Goal: Entertainment & Leisure: Consume media (video, audio)

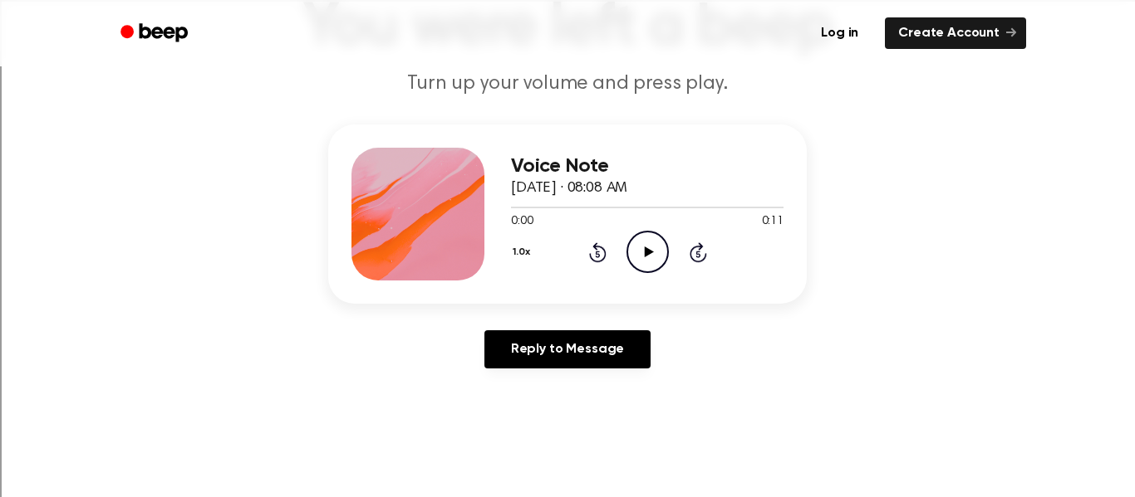
scroll to position [129, 0]
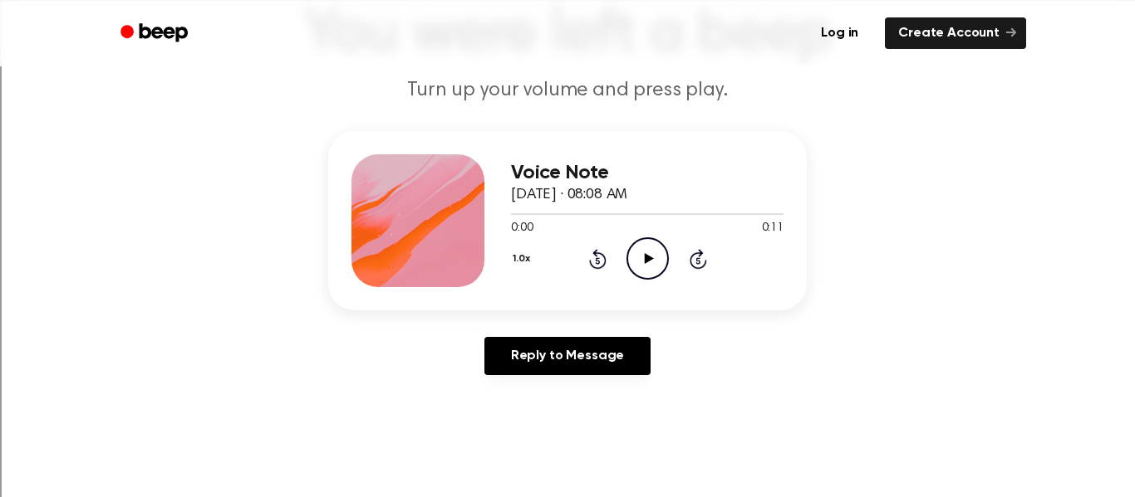
click at [649, 267] on icon "Play Audio" at bounding box center [647, 259] width 42 height 42
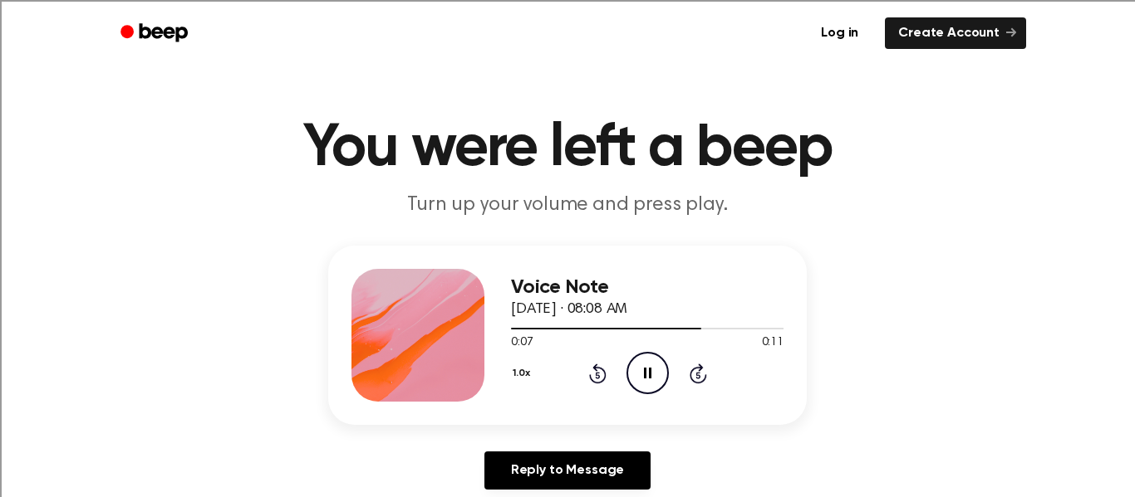
scroll to position [0, 0]
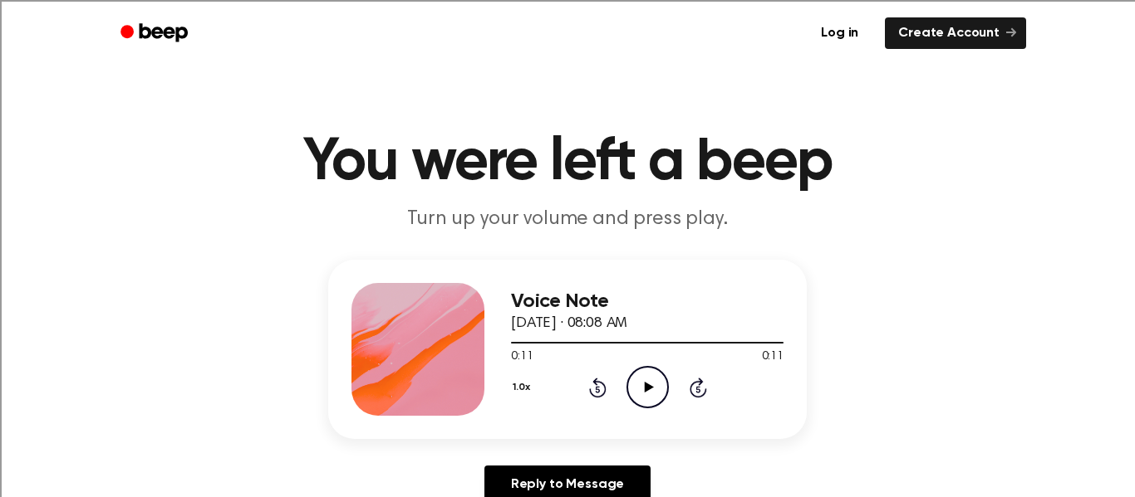
click at [628, 387] on icon "Play Audio" at bounding box center [647, 387] width 42 height 42
click at [642, 385] on icon "Play Audio" at bounding box center [647, 387] width 42 height 42
click at [657, 384] on icon "Play Audio" at bounding box center [647, 387] width 42 height 42
click at [643, 387] on icon "Play Audio" at bounding box center [647, 387] width 42 height 42
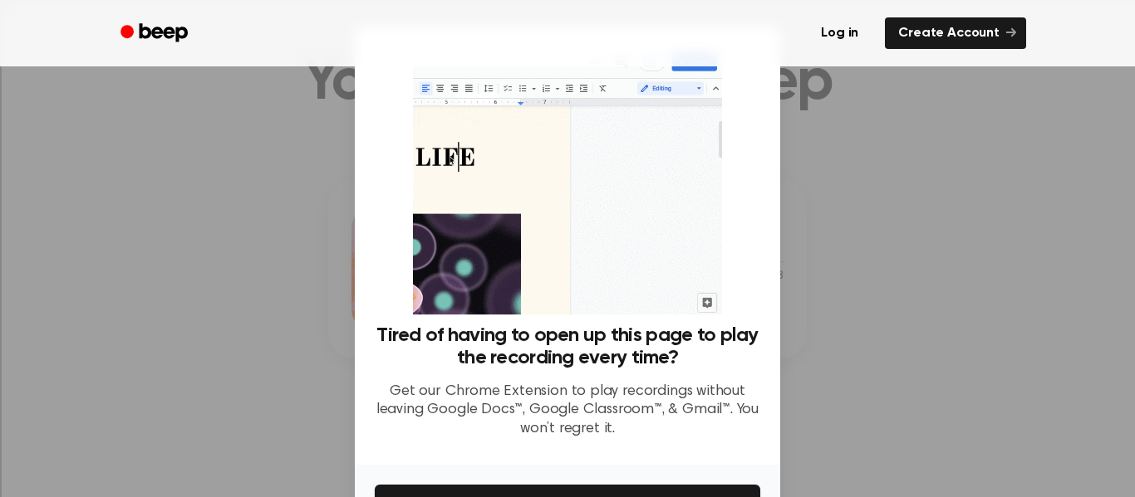
scroll to position [67, 0]
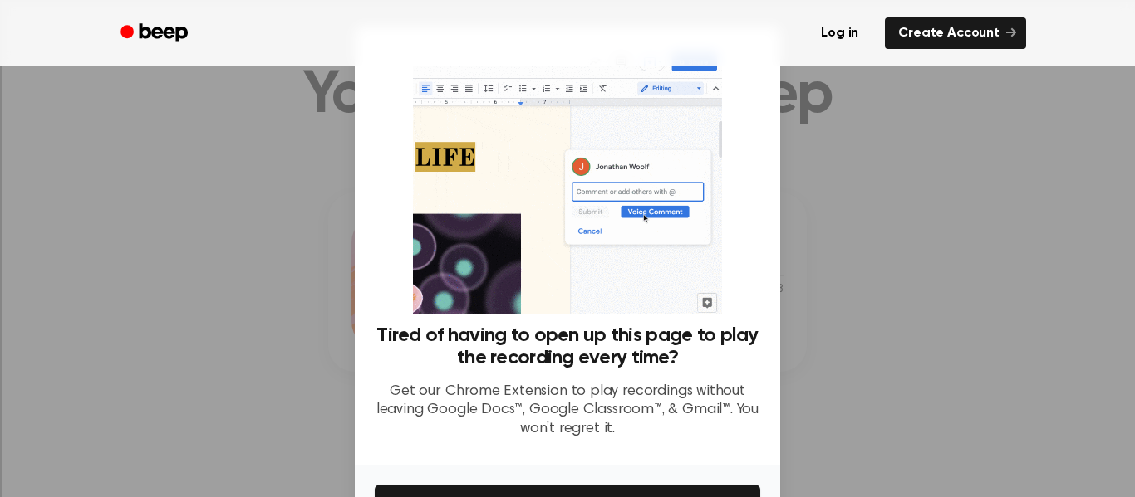
click at [870, 103] on div at bounding box center [567, 248] width 1135 height 497
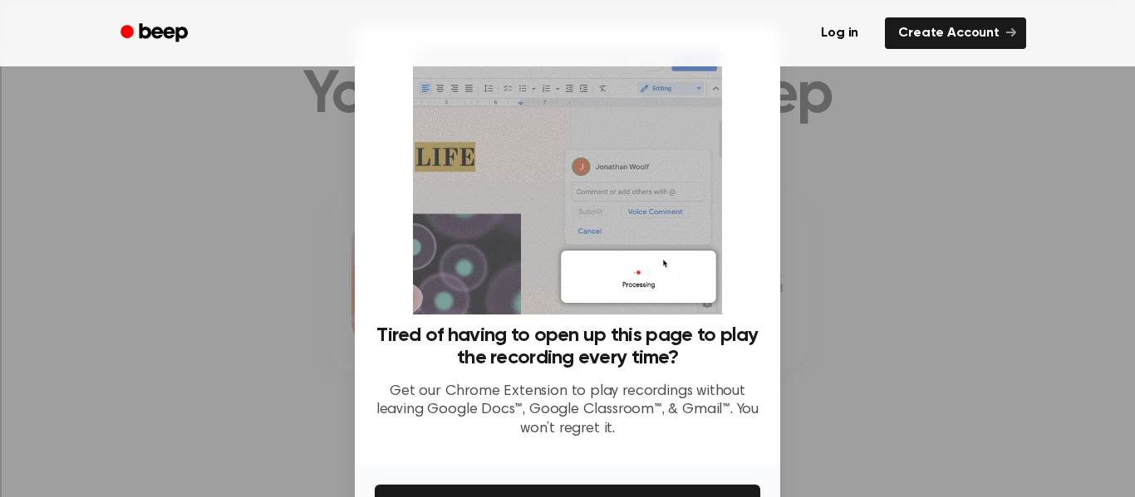
click at [842, 207] on div at bounding box center [567, 248] width 1135 height 497
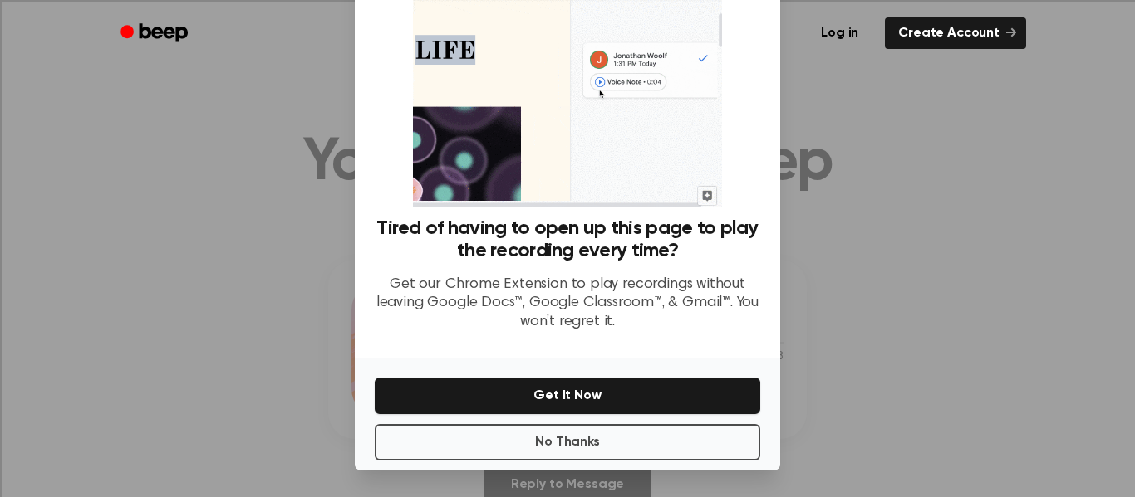
scroll to position [103, 0]
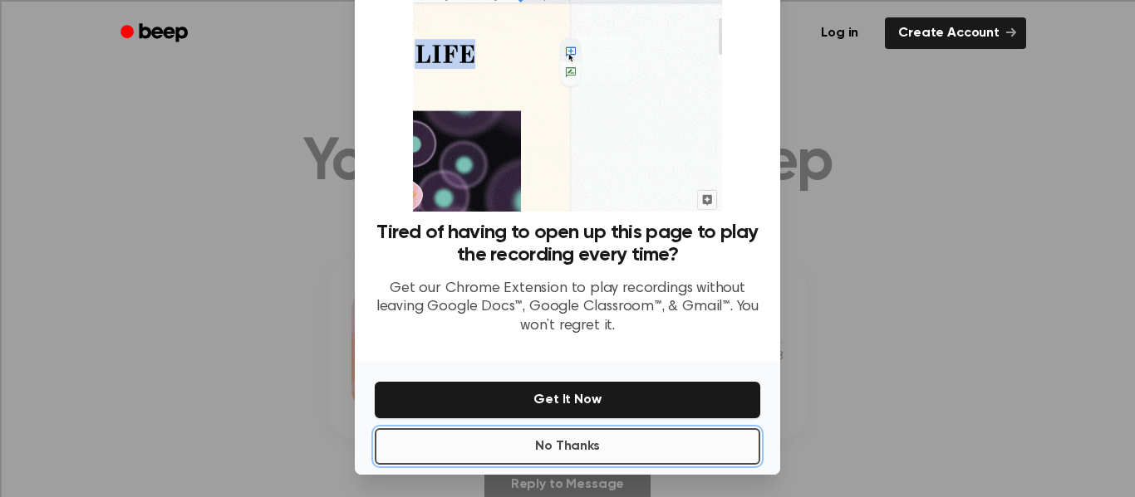
click at [615, 449] on button "No Thanks" at bounding box center [567, 447] width 385 height 37
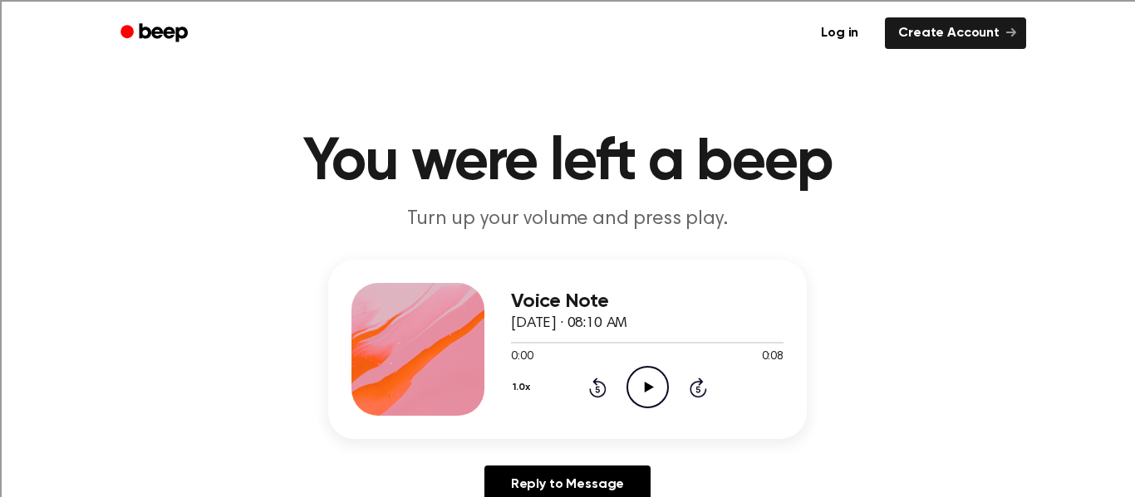
click at [645, 386] on icon at bounding box center [648, 387] width 9 height 11
click at [642, 381] on icon "Play Audio" at bounding box center [647, 387] width 42 height 42
click at [649, 380] on icon "Play Audio" at bounding box center [647, 387] width 42 height 42
click at [642, 378] on icon "Play Audio" at bounding box center [647, 387] width 42 height 42
